Goal: Task Accomplishment & Management: Use online tool/utility

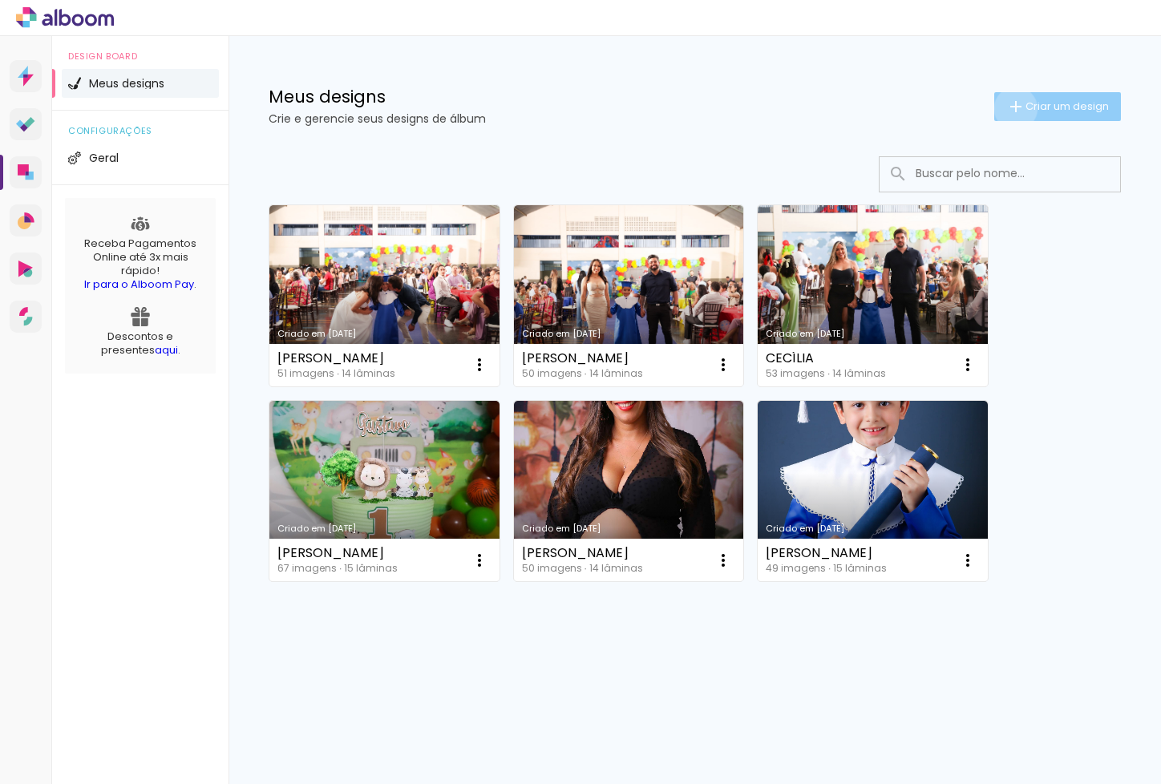
click at [1013, 108] on iron-icon at bounding box center [1015, 106] width 19 height 19
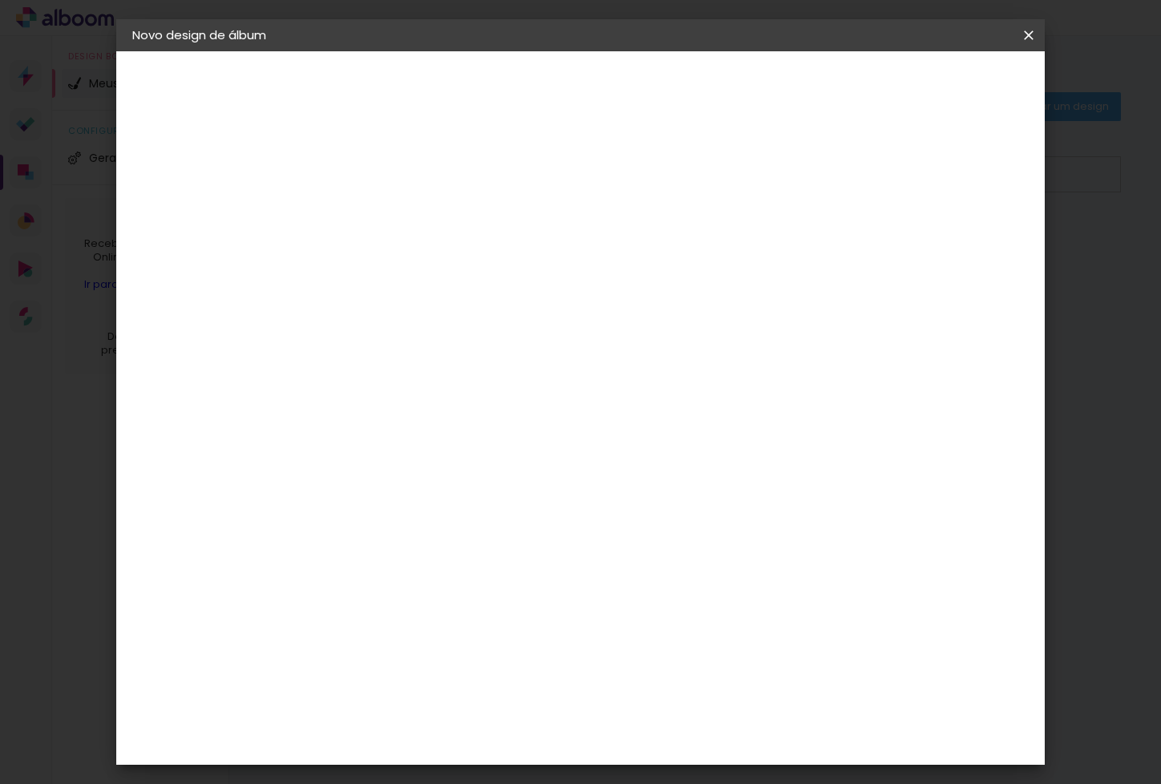
click at [395, 216] on input at bounding box center [395, 215] width 0 height 25
type input "THEO"
type paper-input "THEO"
click at [1033, 34] on iron-icon at bounding box center [1028, 35] width 19 height 16
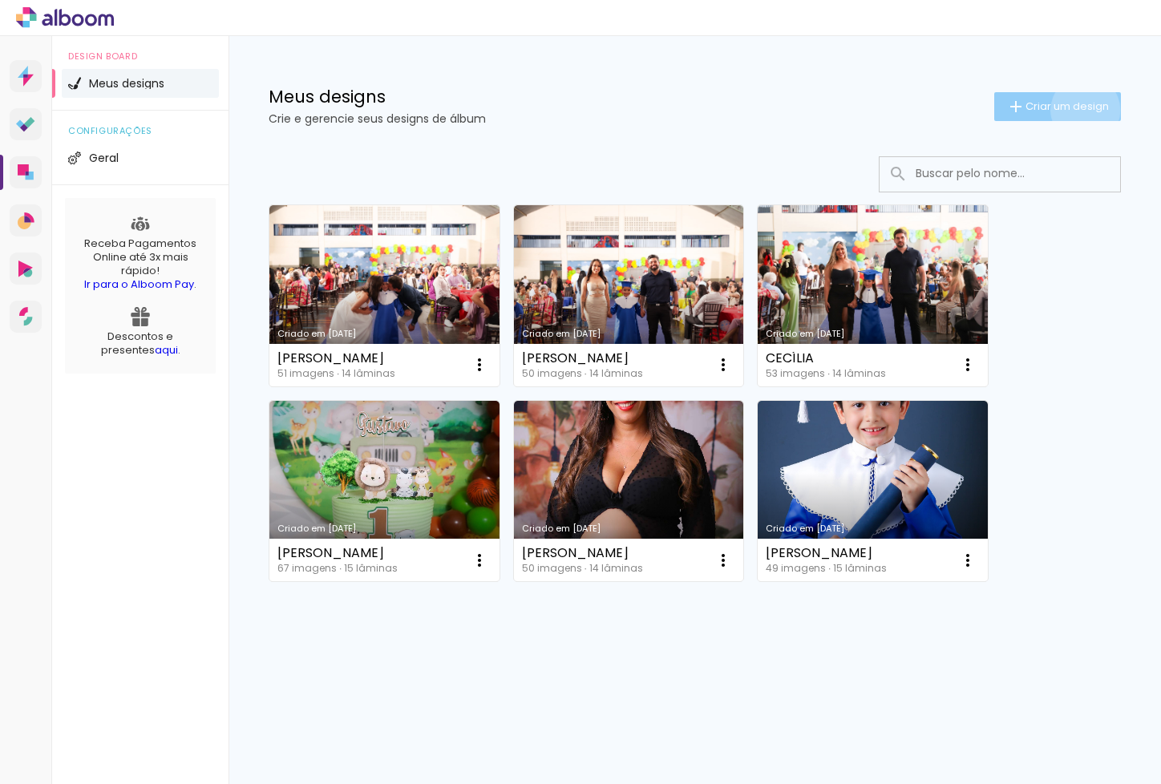
click at [1082, 110] on span "Criar um design" at bounding box center [1067, 106] width 83 height 10
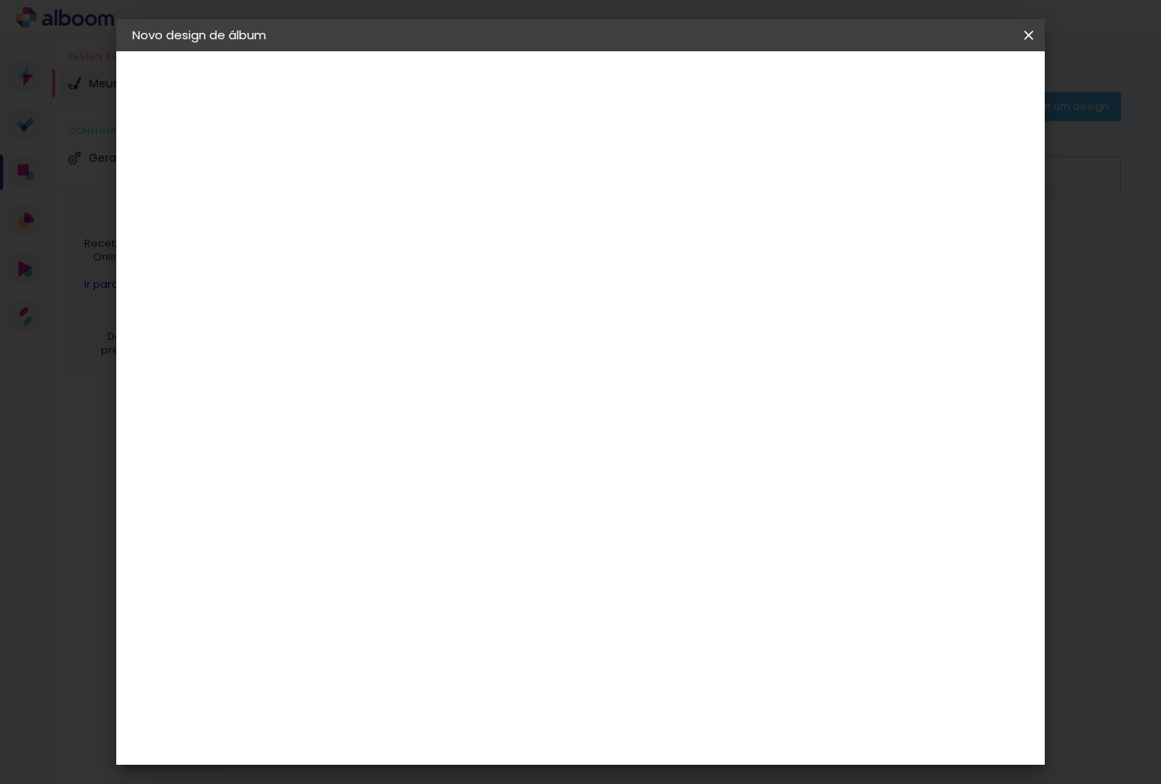
click at [395, 226] on input "THEO" at bounding box center [395, 215] width 0 height 25
click at [559, 75] on paper-button "Avançar" at bounding box center [519, 84] width 79 height 27
click at [420, 524] on div "RaiTai" at bounding box center [401, 530] width 37 height 13
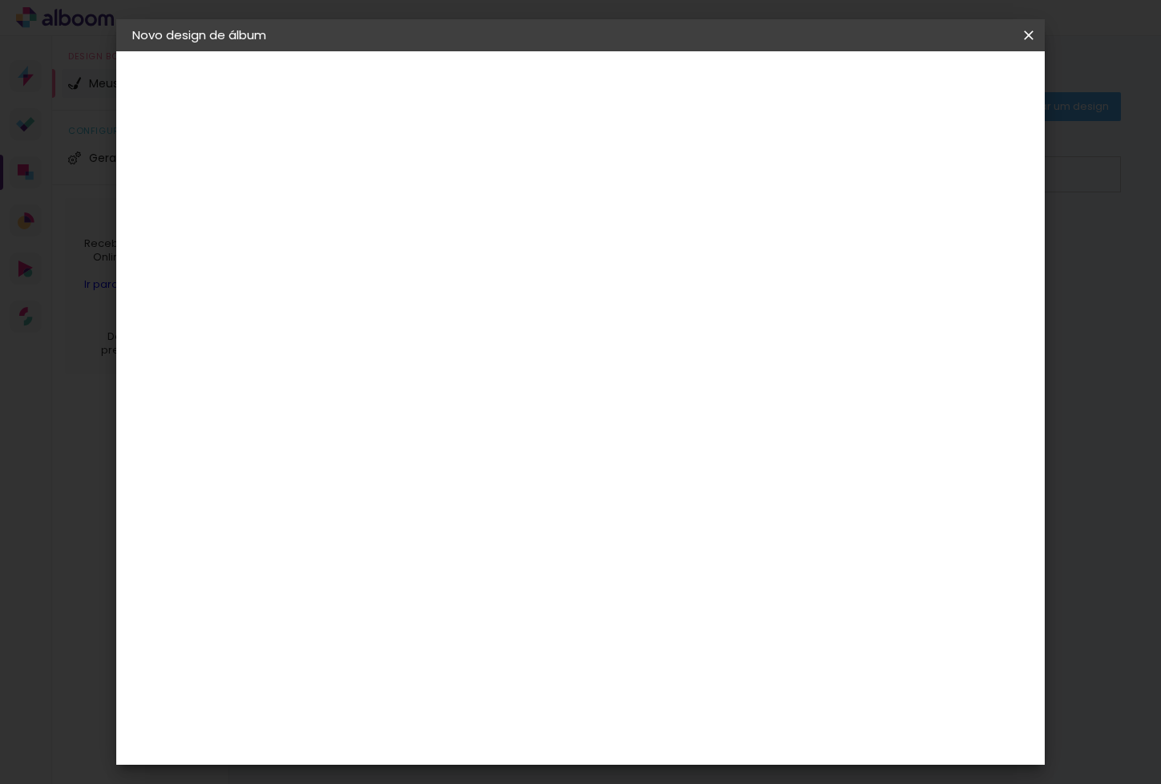
click at [0, 0] on slot "Avançar" at bounding box center [0, 0] width 0 height 0
click at [503, 387] on span "20 × 30" at bounding box center [465, 403] width 75 height 33
click at [0, 0] on slot "Avançar" at bounding box center [0, 0] width 0 height 0
click at [941, 87] on span "Iniciar design" at bounding box center [904, 84] width 73 height 11
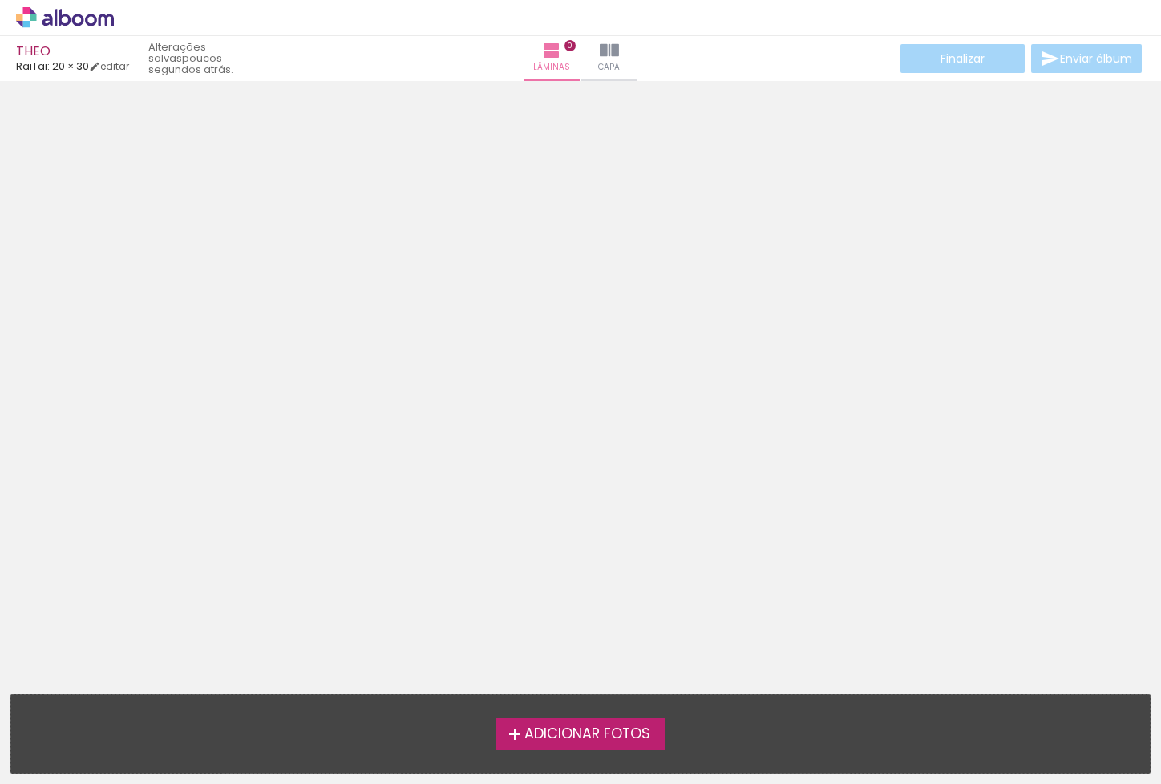
click at [605, 748] on label "Adicionar Fotos" at bounding box center [581, 733] width 171 height 30
click at [0, 0] on input "file" at bounding box center [0, 0] width 0 height 0
